Goal: Navigation & Orientation: Find specific page/section

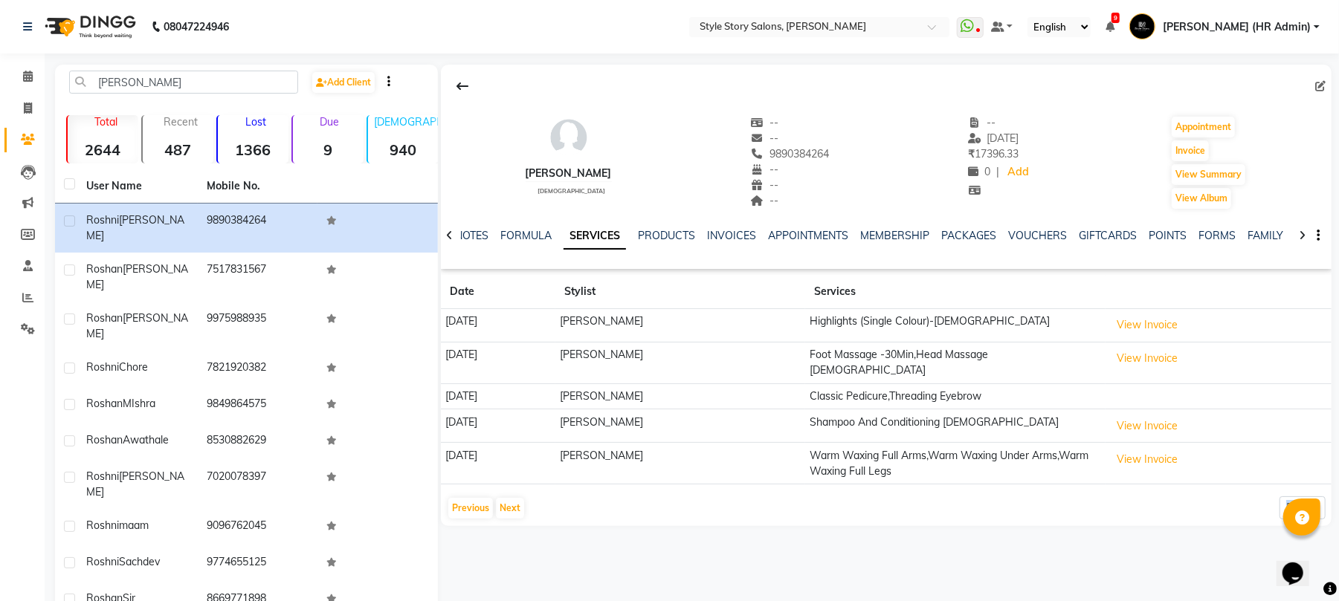
click at [100, 15] on img at bounding box center [89, 27] width 102 height 42
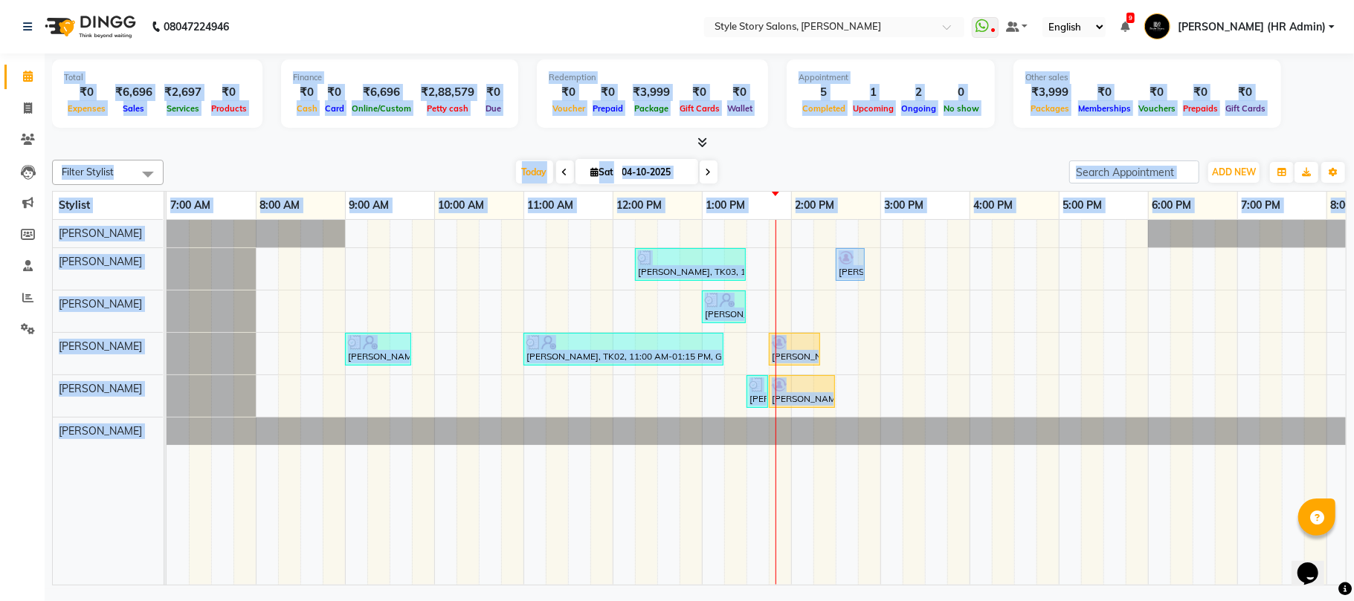
click at [410, 146] on div at bounding box center [699, 143] width 1294 height 16
